Goal: Information Seeking & Learning: Learn about a topic

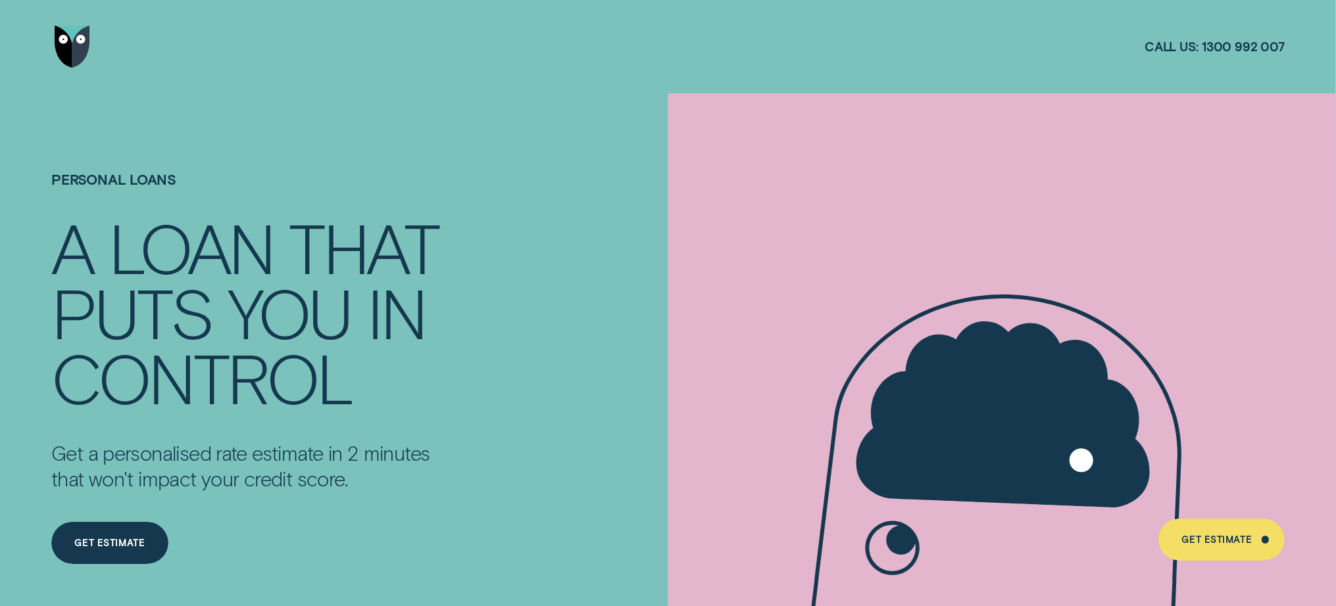
click at [604, 604] on div "Personal Loans A LOAN THAT PUTS YOU IN CONTROL Get a personalised rate estimate…" at bounding box center [667, 396] width 1249 height 606
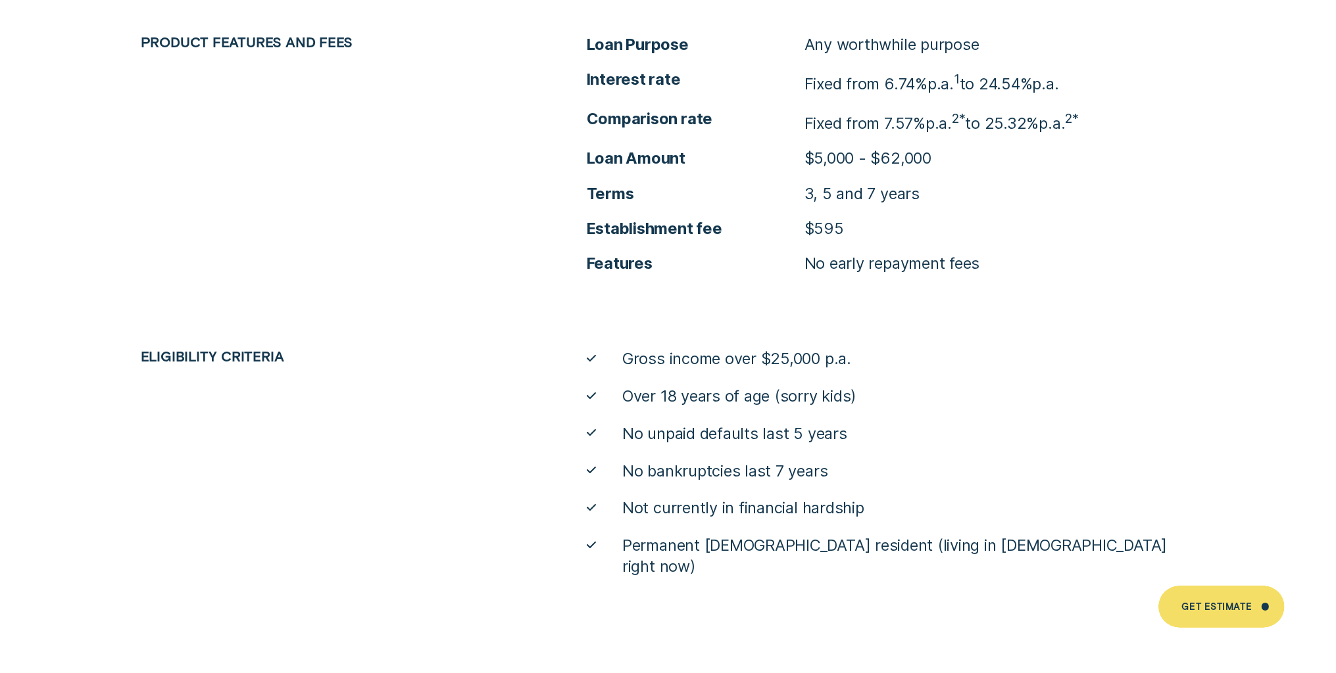
scroll to position [6857, 0]
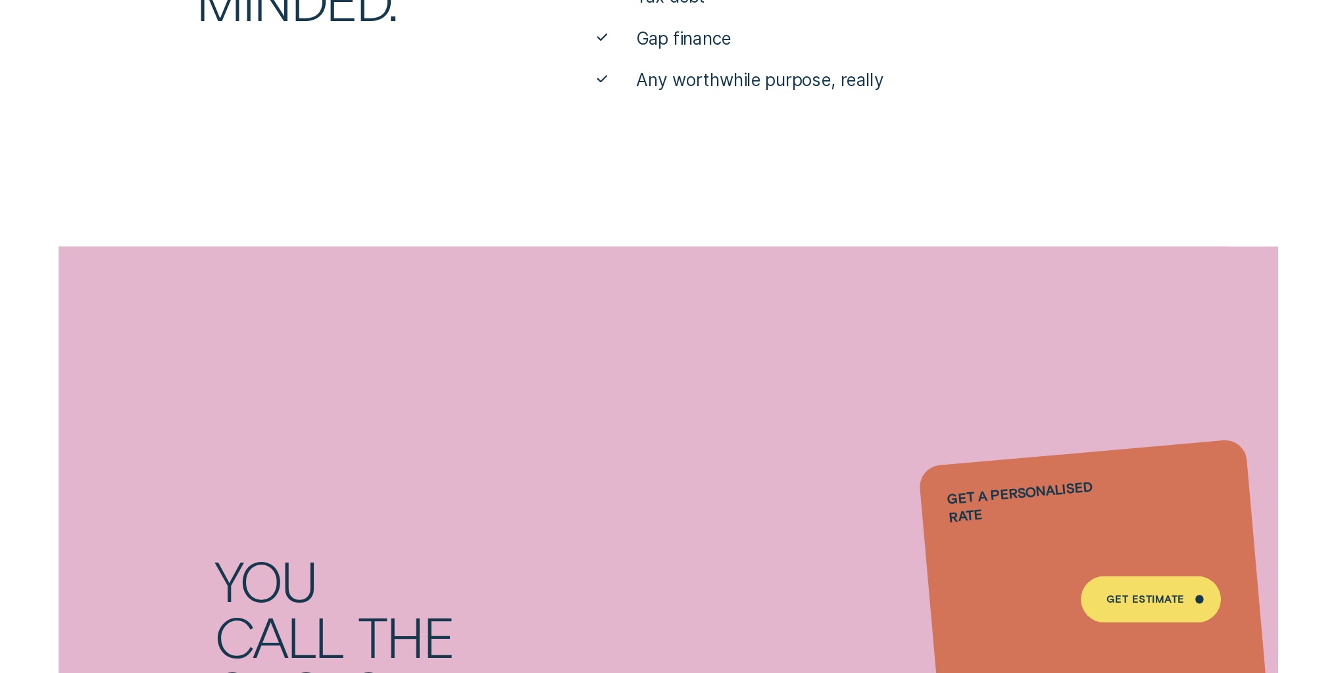
scroll to position [1076, 0]
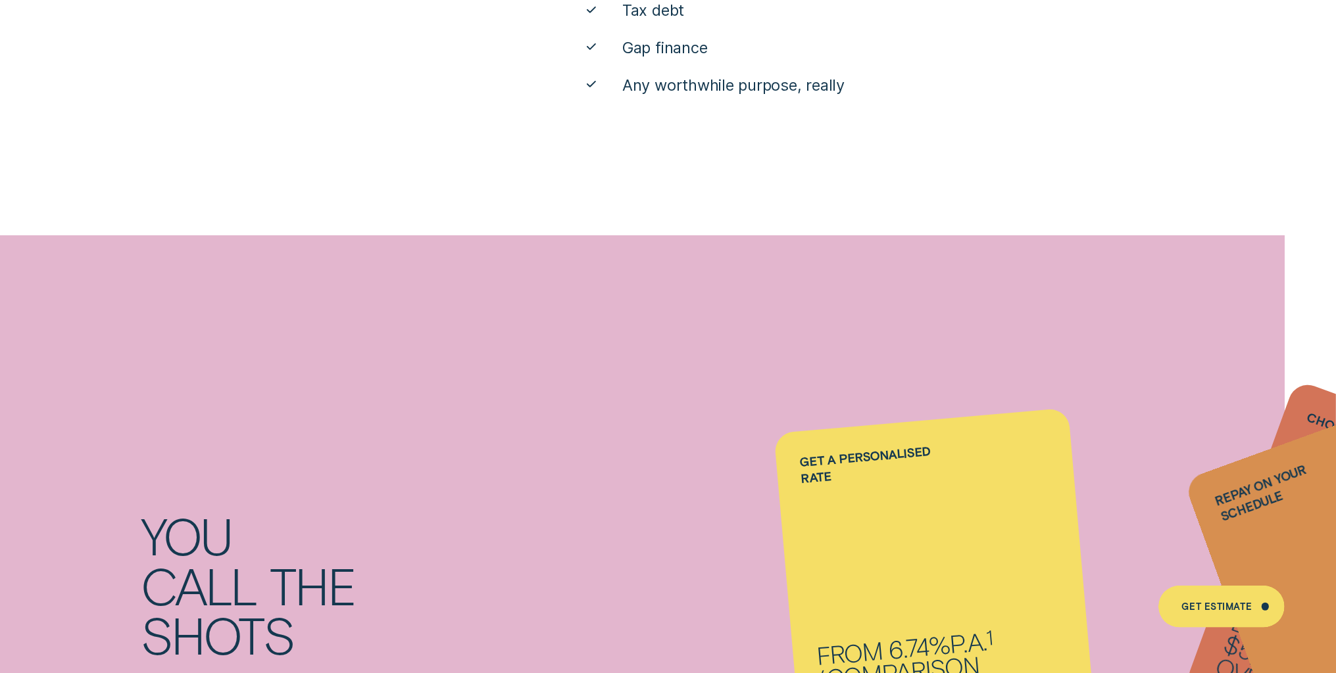
scroll to position [1194, 0]
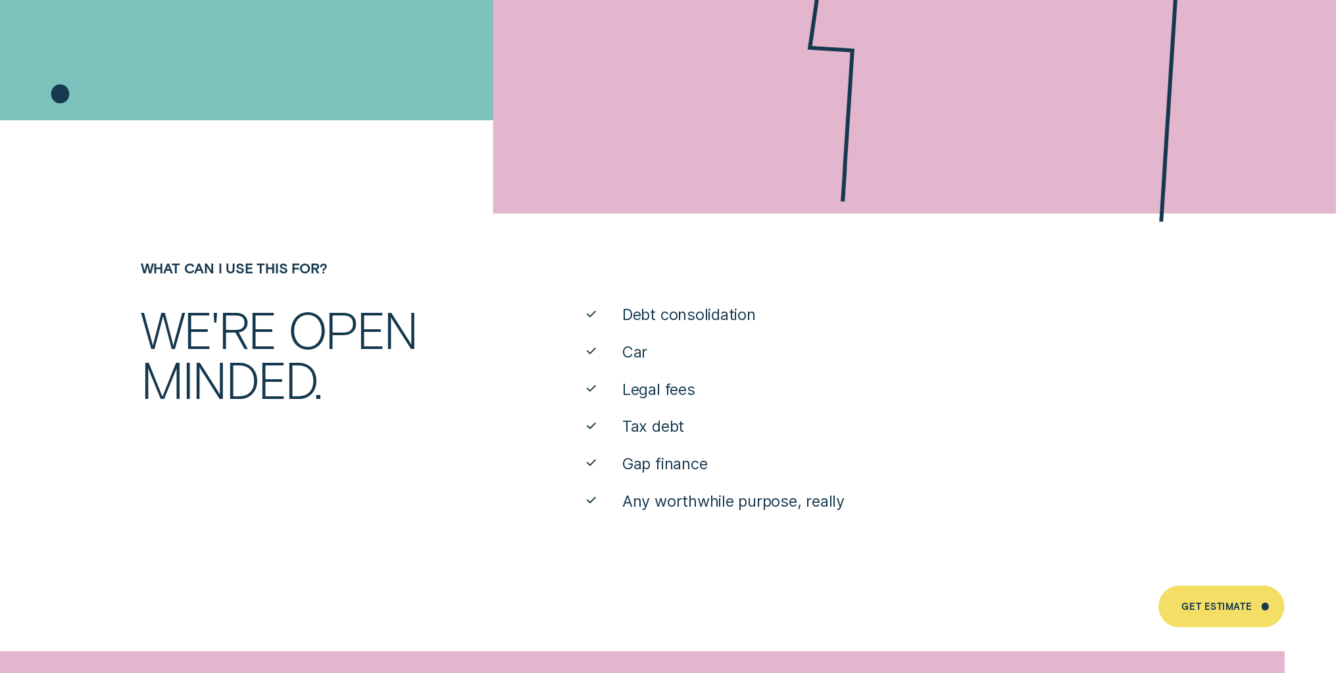
scroll to position [685, 0]
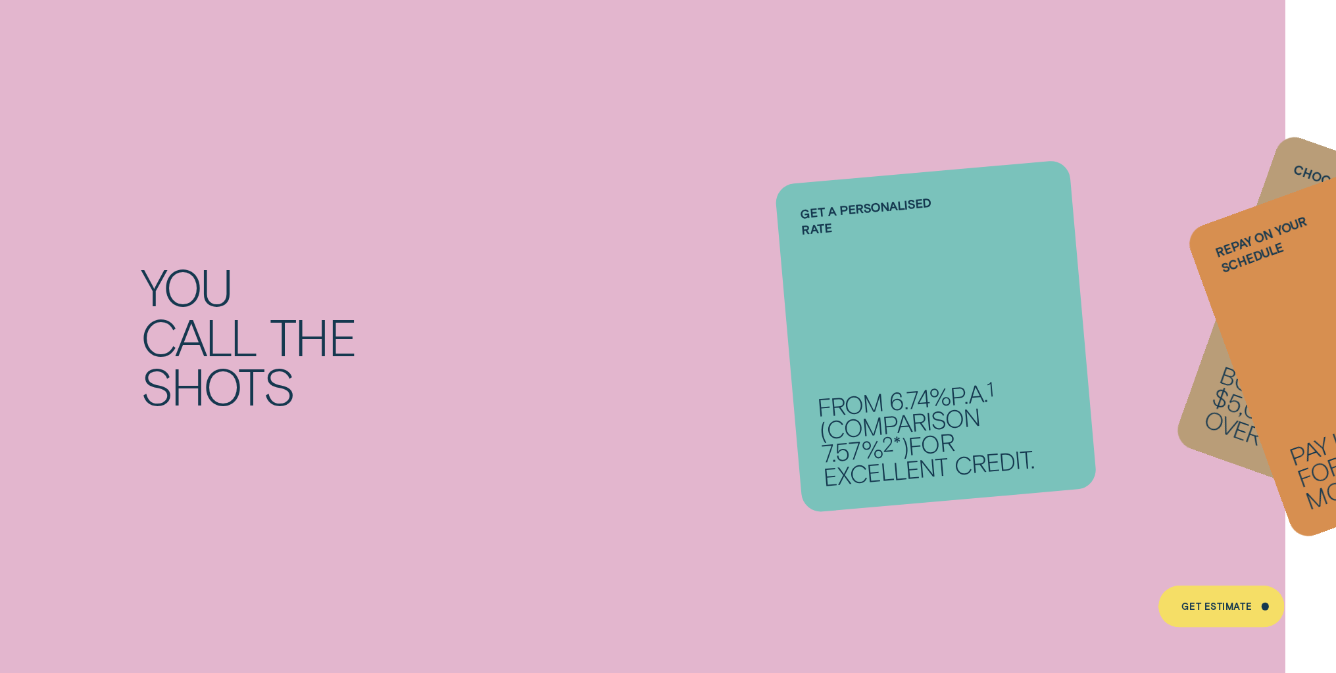
scroll to position [1513, 0]
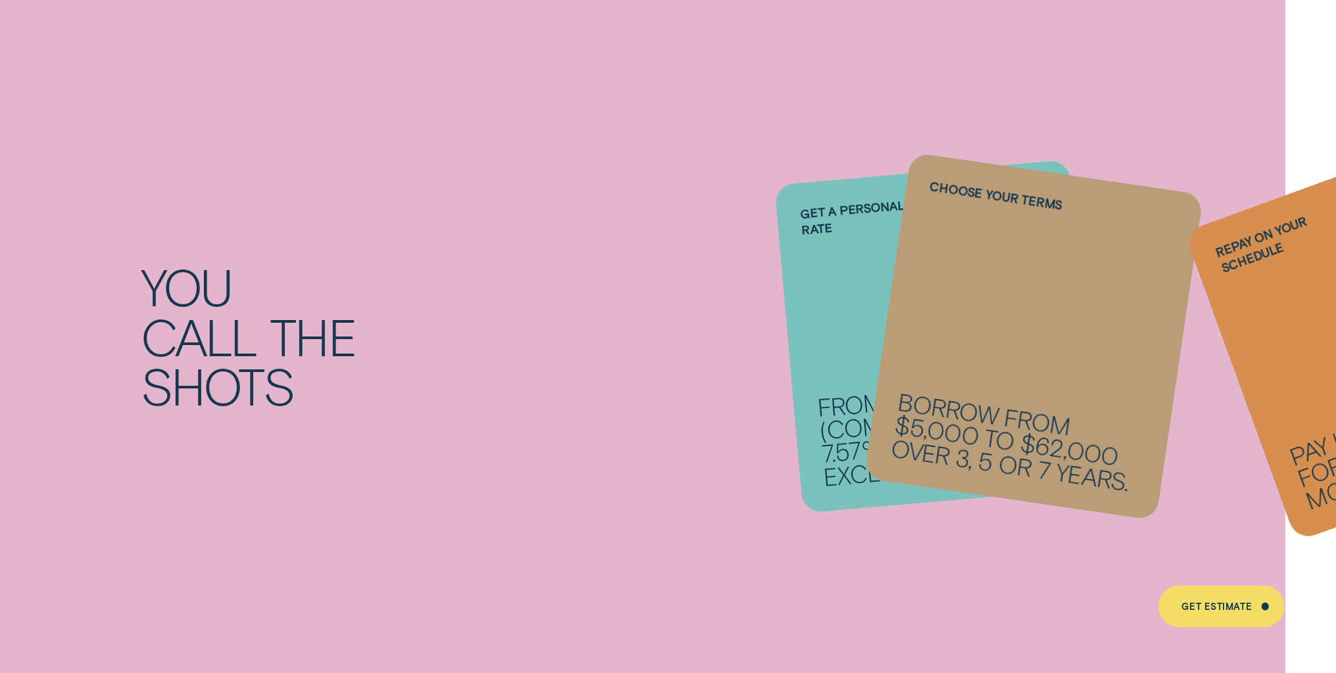
click at [835, 282] on li "Repay on your schedule Pay it back weekly, fortnightly or monthly." at bounding box center [935, 336] width 295 height 329
click at [927, 361] on li "Repay on your schedule Pay it back weekly, fortnightly or monthly." at bounding box center [935, 336] width 295 height 329
click at [808, 288] on li "Repay on your schedule Pay it back weekly, fortnightly or monthly." at bounding box center [935, 336] width 295 height 329
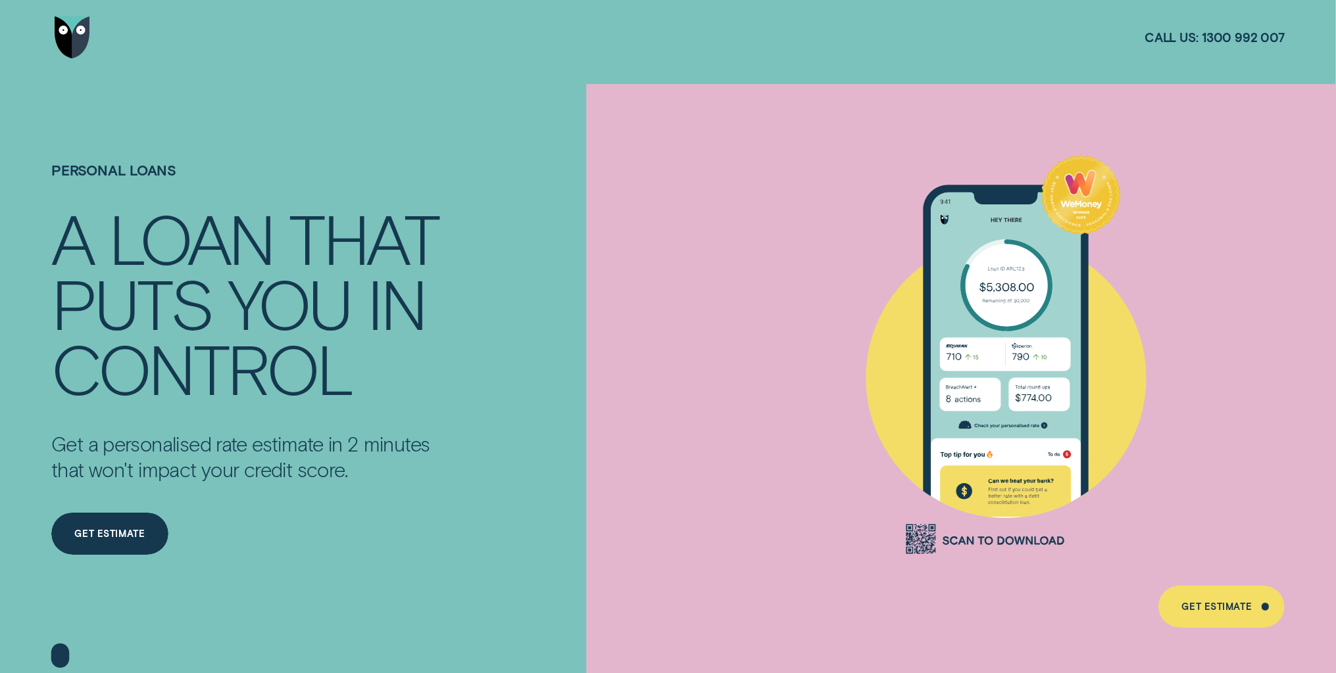
scroll to position [0, 0]
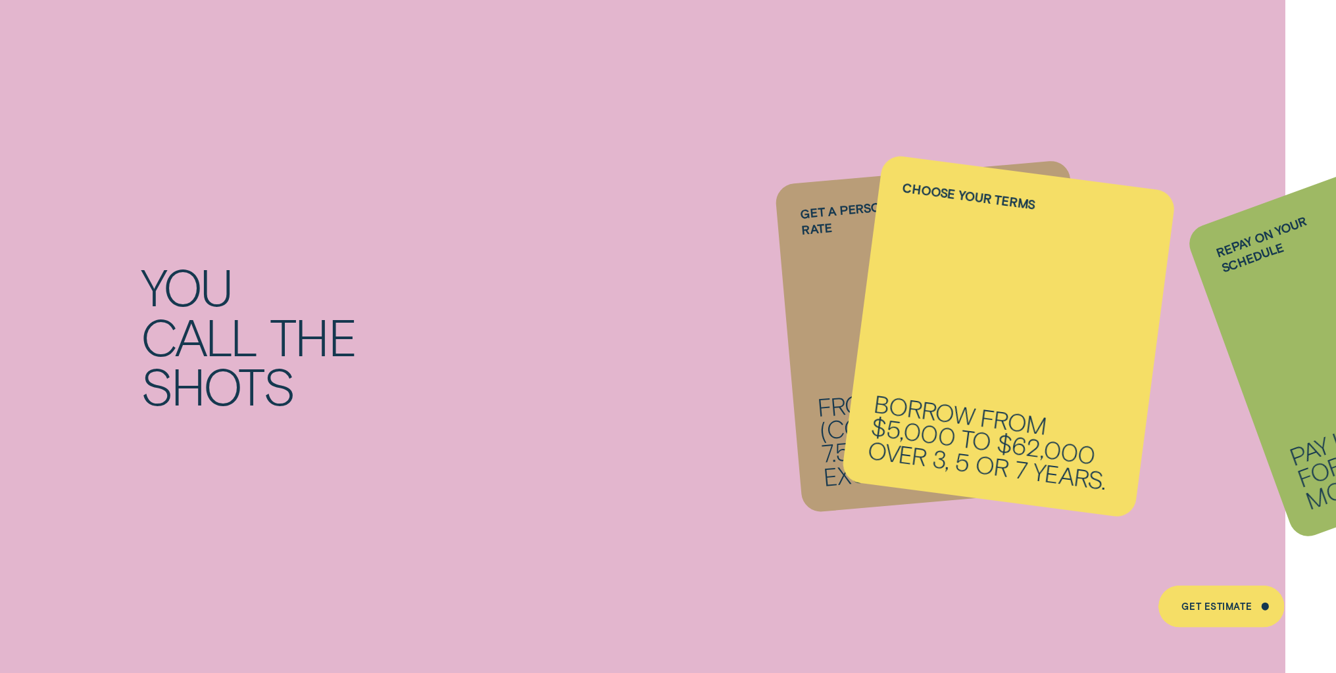
scroll to position [2003, 0]
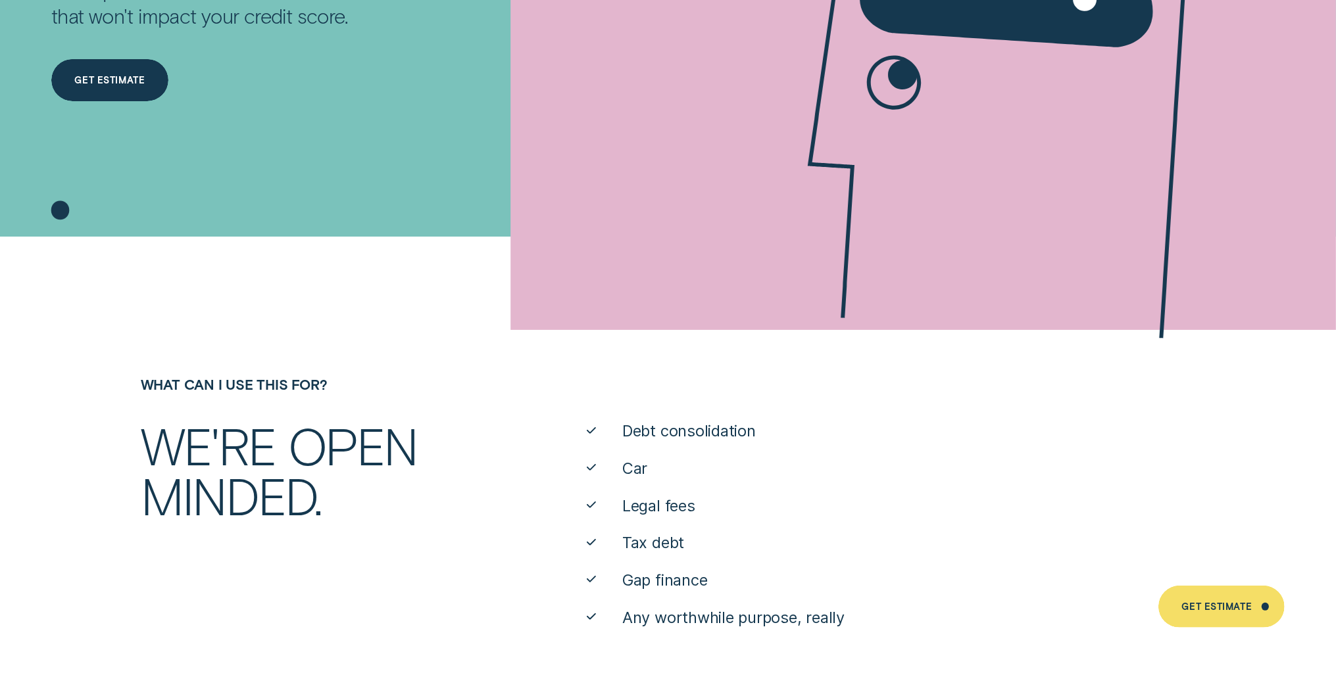
scroll to position [1207, 0]
